Goal: Task Accomplishment & Management: Manage account settings

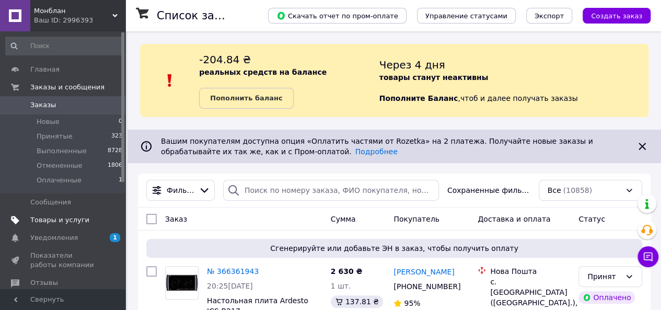
click at [69, 218] on span "Товары и услуги" at bounding box center [59, 219] width 59 height 9
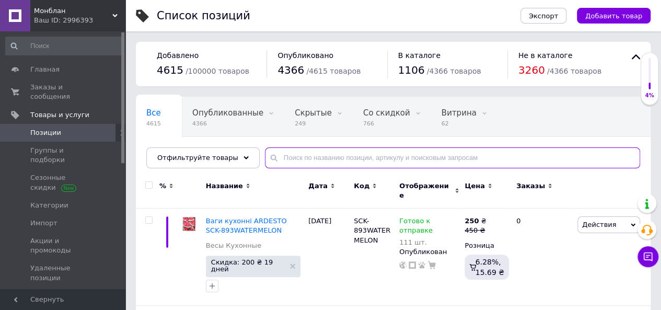
click at [358, 162] on input "text" at bounding box center [452, 157] width 375 height 21
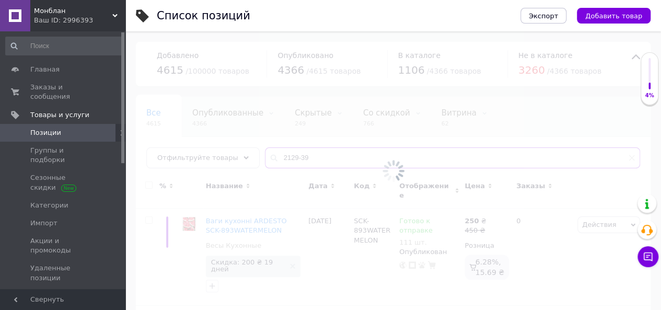
type input "2129-39"
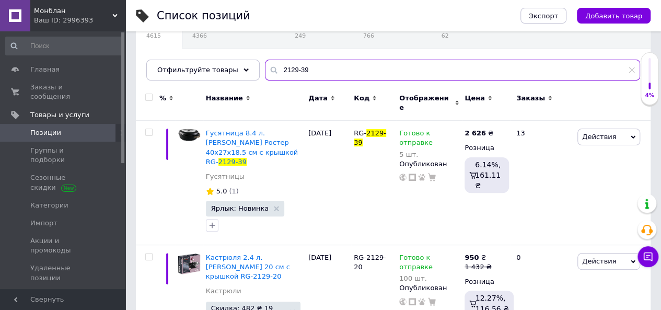
scroll to position [91, 0]
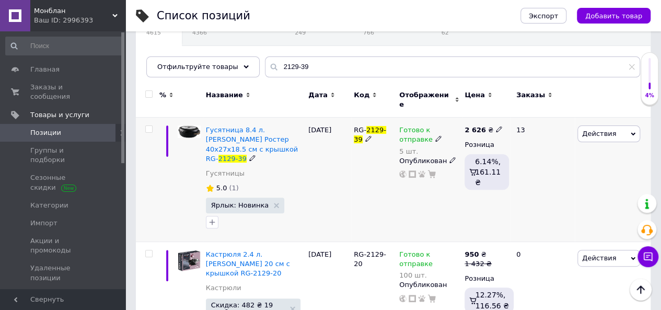
click at [435, 135] on span at bounding box center [438, 138] width 6 height 7
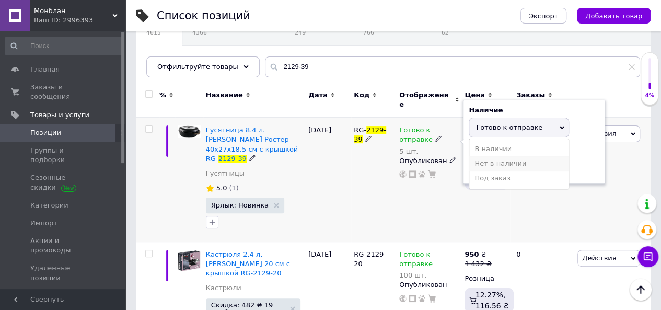
click at [490, 156] on li "Нет в наличии" at bounding box center [518, 163] width 99 height 15
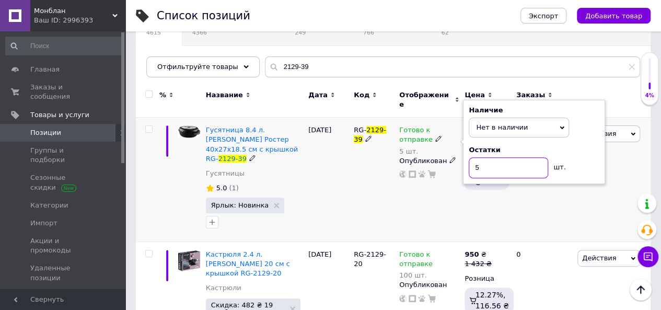
drag, startPoint x: 494, startPoint y: 159, endPoint x: 475, endPoint y: 162, distance: 19.1
click at [475, 162] on input "5" at bounding box center [508, 167] width 79 height 21
click at [378, 177] on div "RG- 2129-39" at bounding box center [373, 180] width 45 height 124
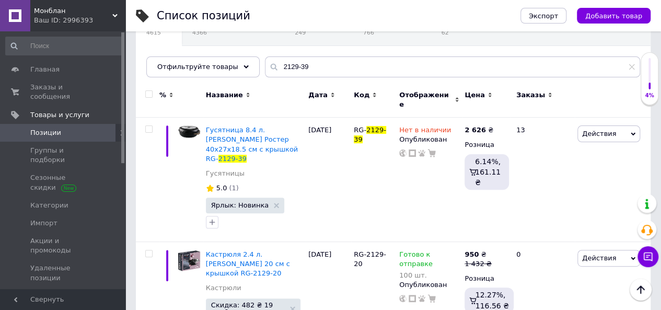
click at [59, 11] on span "Монблан" at bounding box center [73, 10] width 78 height 9
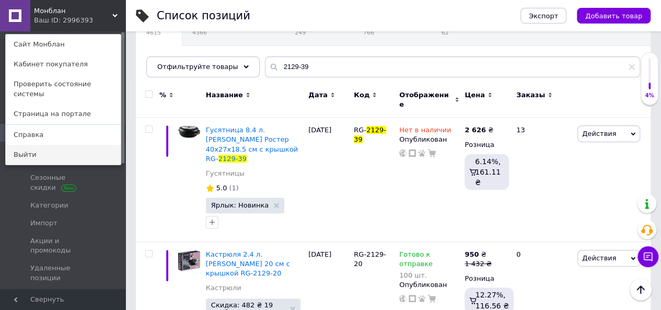
click at [63, 145] on link "Выйти" at bounding box center [63, 155] width 115 height 20
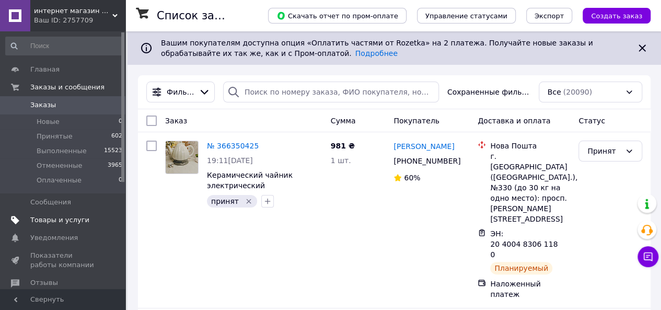
click at [75, 217] on span "Товары и услуги" at bounding box center [59, 219] width 59 height 9
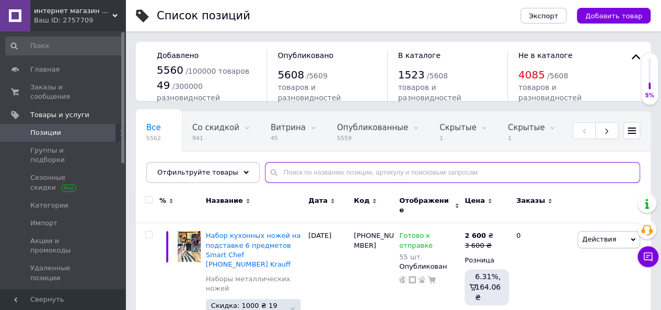
click at [379, 178] on input "text" at bounding box center [452, 172] width 375 height 21
type input "2129-39"
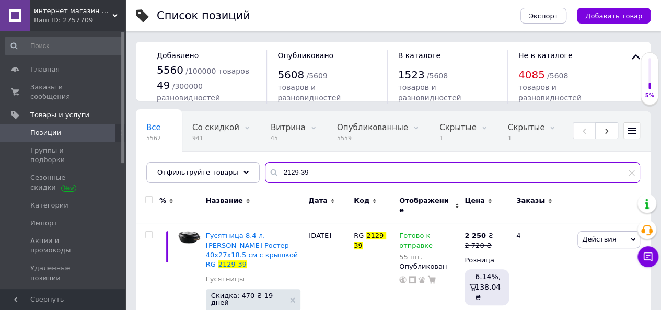
scroll to position [36, 0]
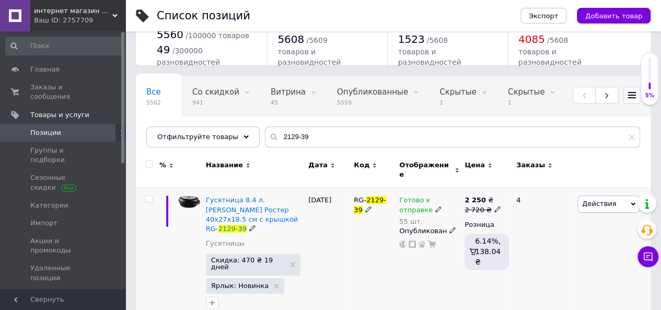
drag, startPoint x: 401, startPoint y: 201, endPoint x: 445, endPoint y: 205, distance: 44.1
click at [435, 206] on icon at bounding box center [438, 209] width 6 height 6
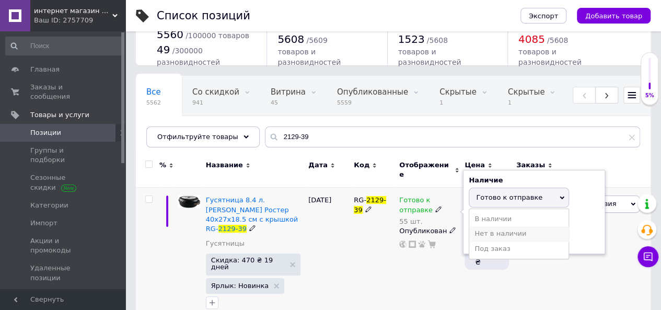
click at [496, 226] on li "Нет в наличии" at bounding box center [518, 233] width 99 height 15
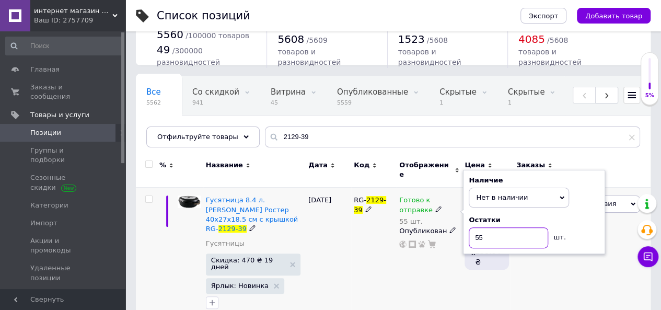
click at [496, 227] on input "55" at bounding box center [508, 237] width 79 height 21
click at [439, 259] on div "Готово к отправке 55 шт. Наличие Нет в наличии В наличии Под заказ Готово к отп…" at bounding box center [429, 255] width 65 height 134
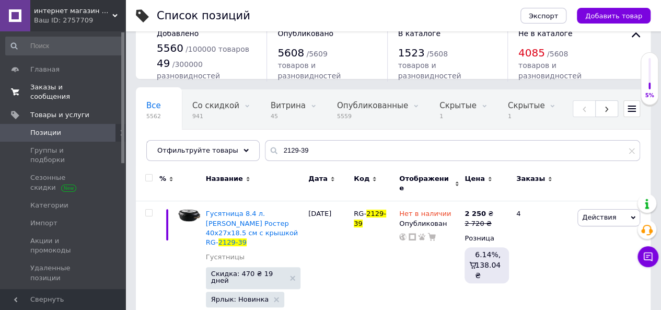
scroll to position [0, 0]
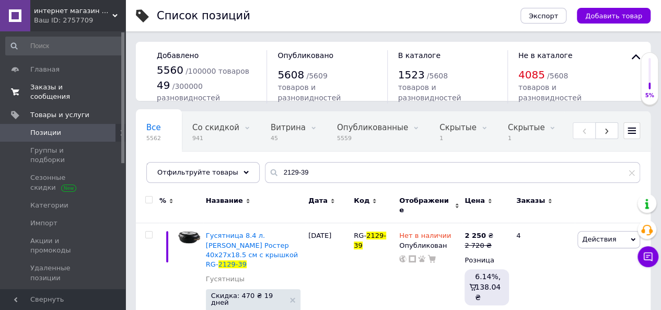
click at [43, 86] on span "Заказы и сообщения" at bounding box center [63, 92] width 66 height 19
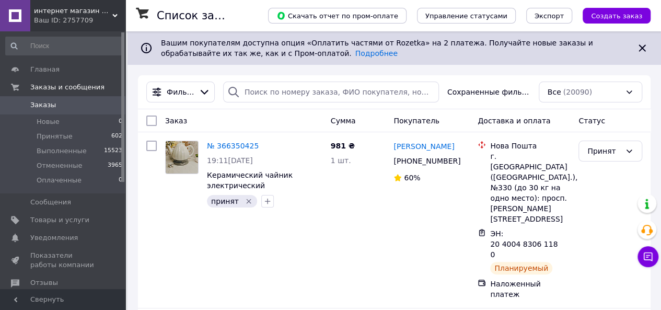
click at [50, 108] on span "Заказы" at bounding box center [43, 104] width 26 height 9
